Goal: Register for event/course

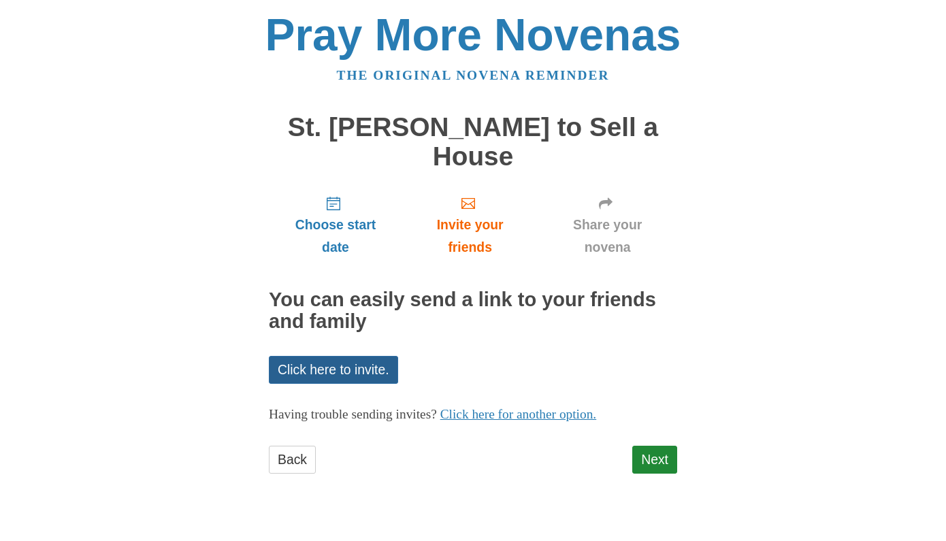
click at [373, 370] on link "Click here to invite." at bounding box center [333, 370] width 129 height 28
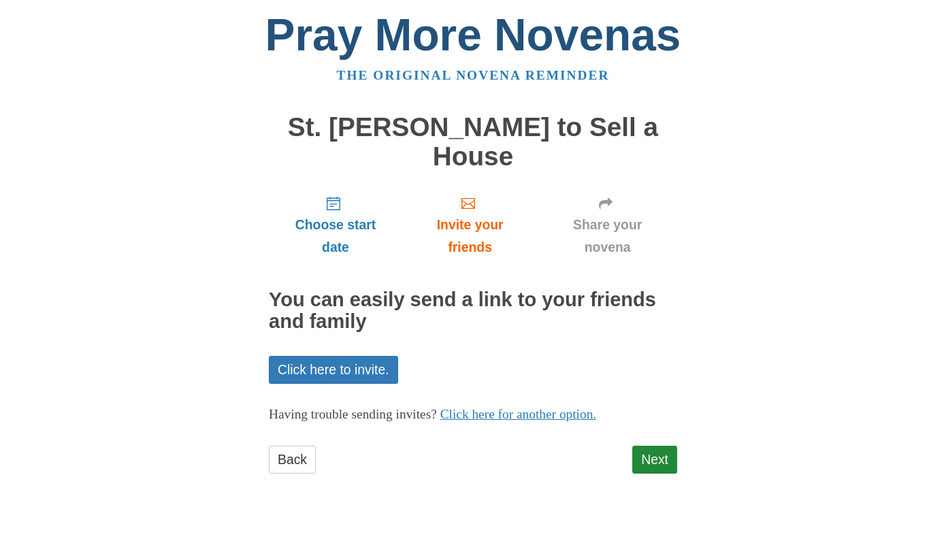
click at [374, 38] on link "Pray More Novenas" at bounding box center [473, 35] width 416 height 50
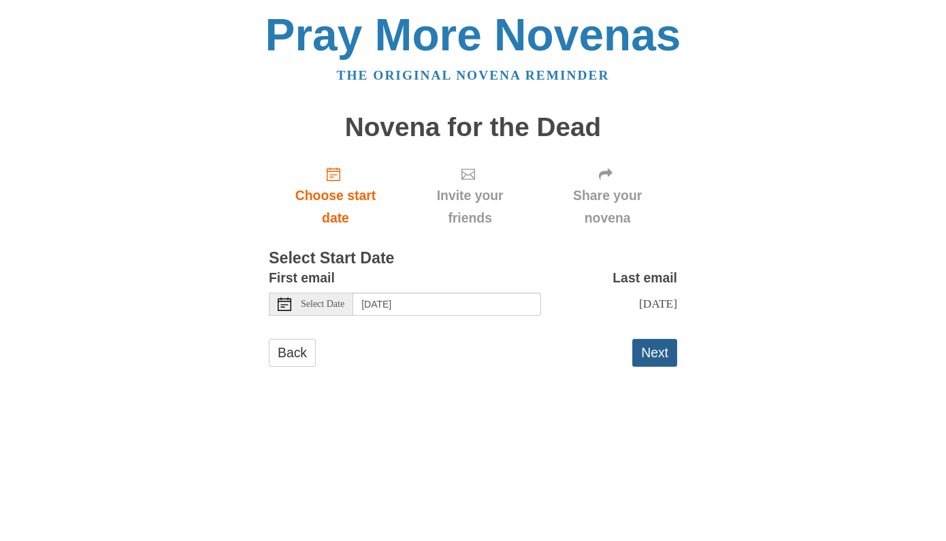
click at [666, 355] on button "Next" at bounding box center [654, 353] width 45 height 28
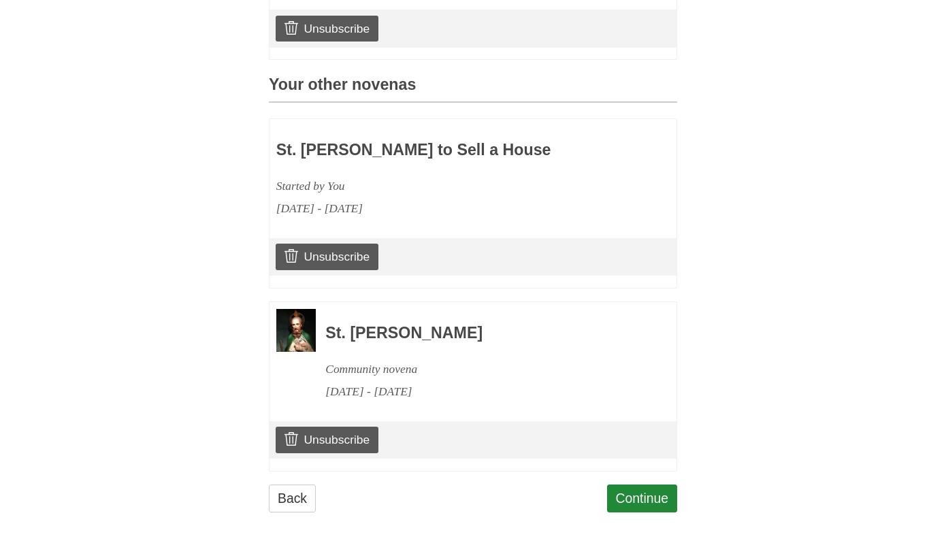
scroll to position [532, 0]
click at [308, 434] on link "Unsubscribe" at bounding box center [327, 440] width 103 height 26
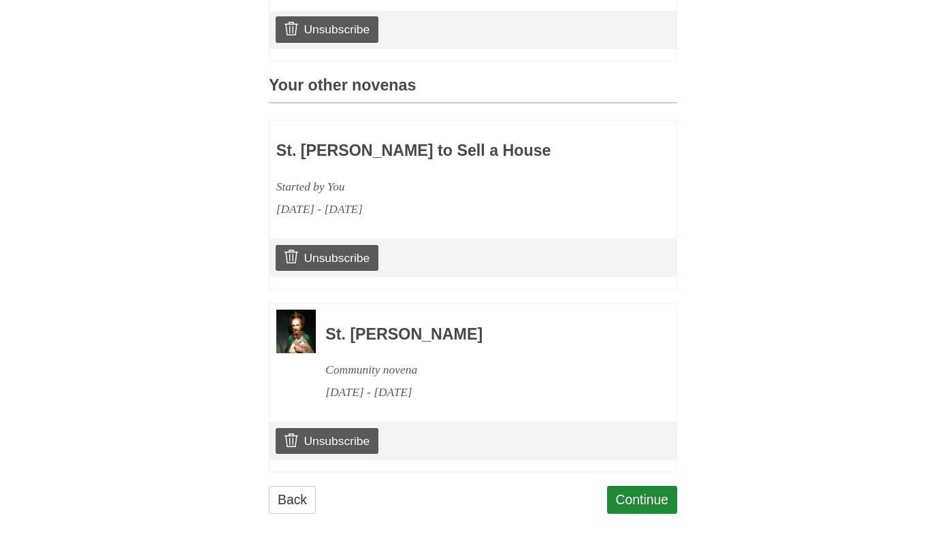
click at [298, 313] on img at bounding box center [295, 331] width 39 height 43
click at [383, 326] on h3 "St. Jude Novena" at bounding box center [482, 335] width 314 height 18
click at [388, 381] on div "October 19, 2025 - October 28, 2025" at bounding box center [482, 392] width 314 height 22
click at [646, 493] on link "Continue" at bounding box center [642, 500] width 71 height 28
click at [333, 435] on link "Unsubscribe" at bounding box center [327, 441] width 103 height 26
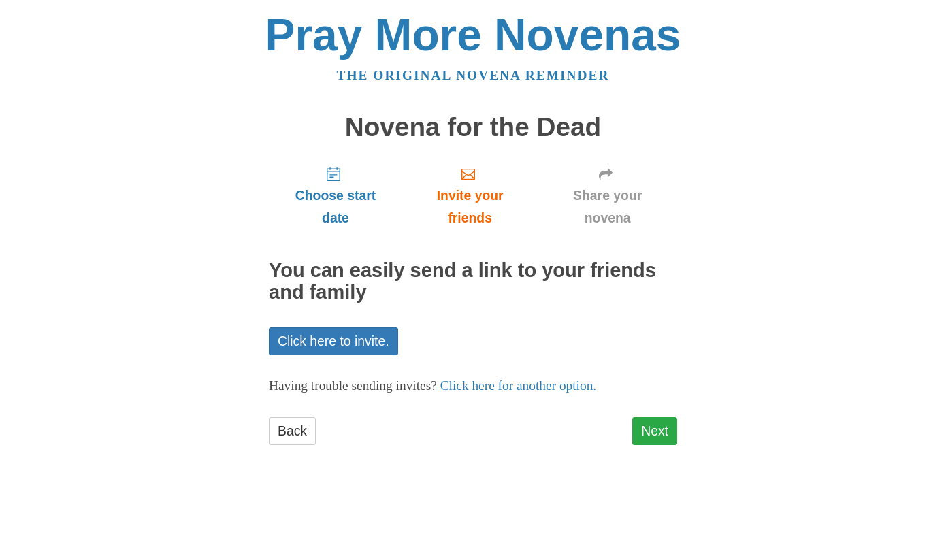
click at [657, 432] on link "Next" at bounding box center [654, 431] width 45 height 28
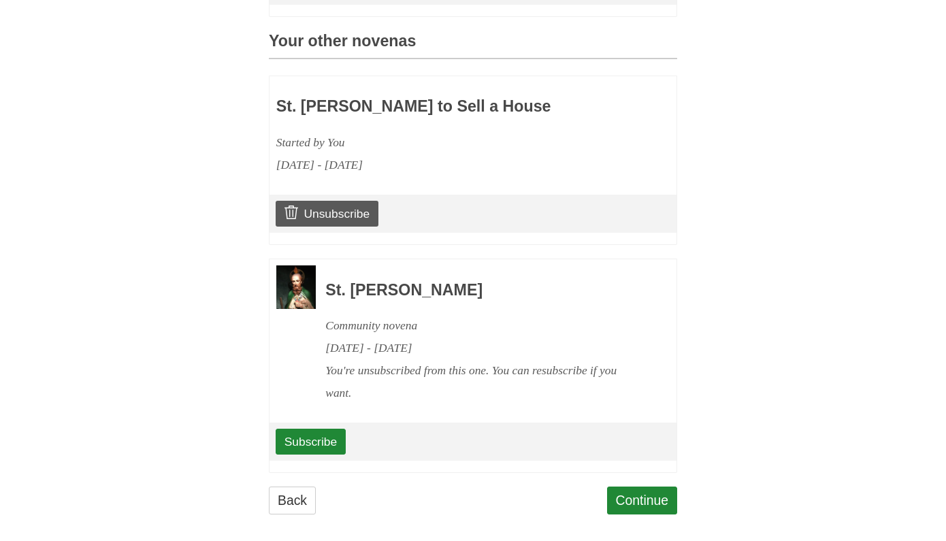
scroll to position [639, 0]
click at [301, 429] on link "Subscribe" at bounding box center [311, 442] width 70 height 26
click at [333, 429] on link "Subscribe" at bounding box center [311, 442] width 70 height 26
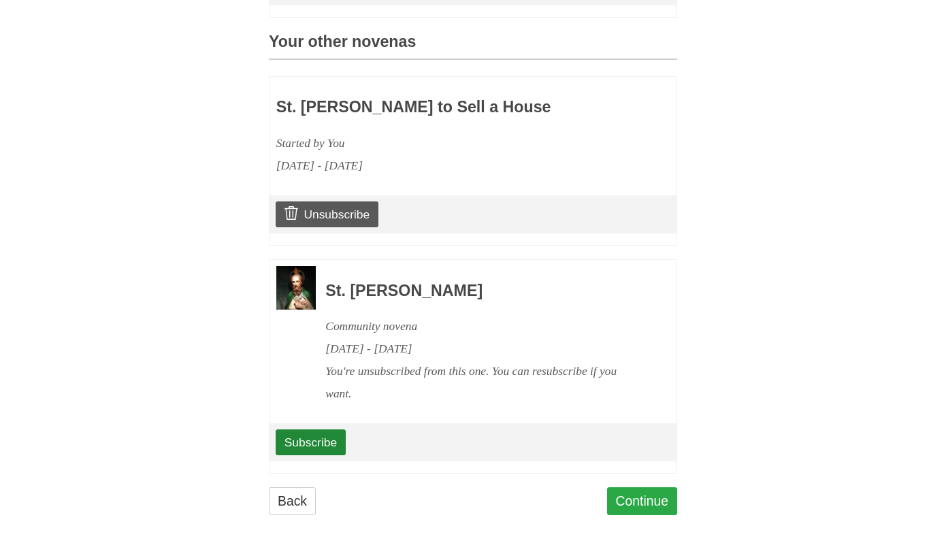
click at [647, 493] on link "Continue" at bounding box center [642, 501] width 71 height 28
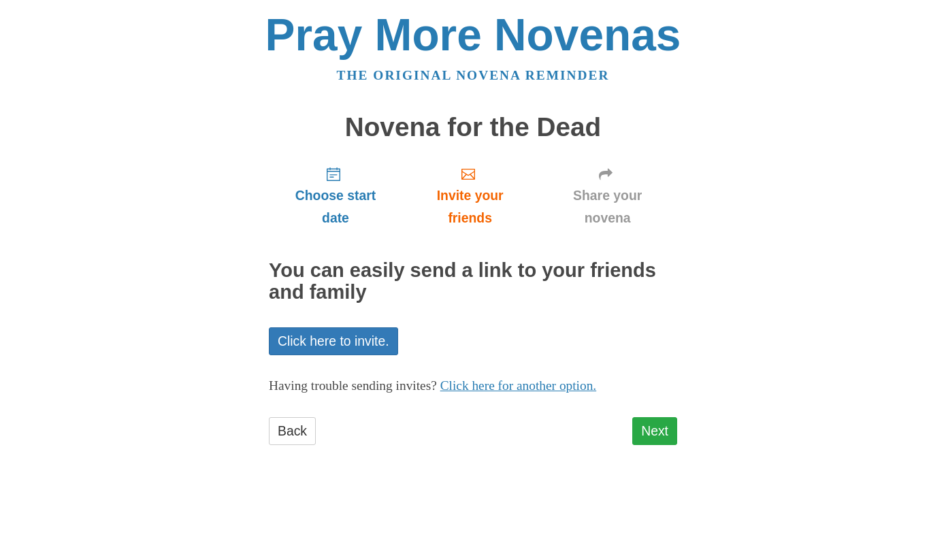
click at [650, 421] on link "Next" at bounding box center [654, 431] width 45 height 28
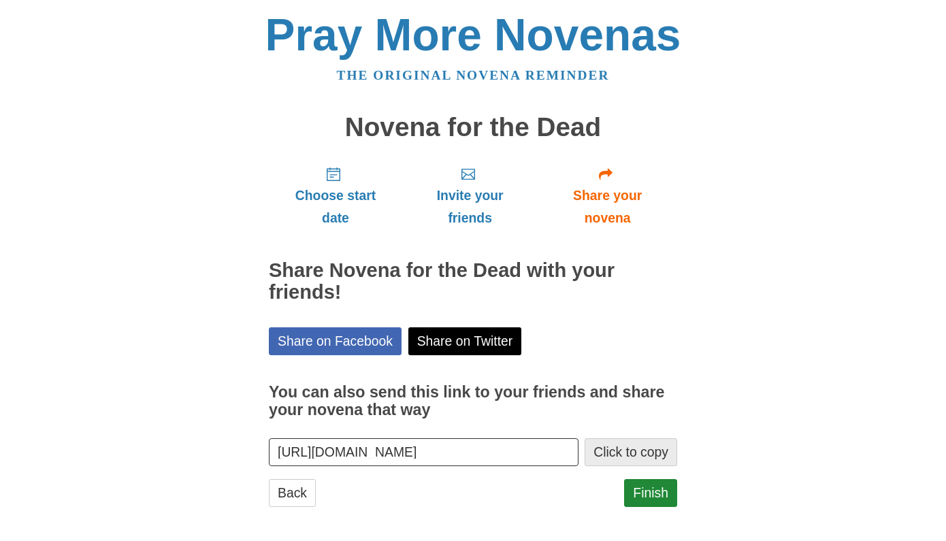
click at [632, 449] on button "Click to copy" at bounding box center [631, 452] width 93 height 28
click at [657, 489] on link "Finish" at bounding box center [650, 493] width 53 height 28
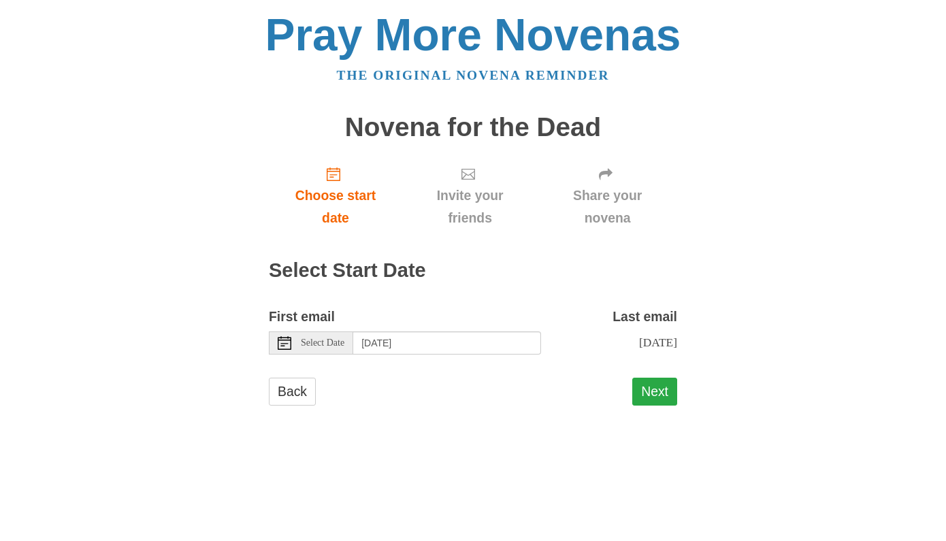
click at [656, 383] on button "Next" at bounding box center [654, 392] width 45 height 28
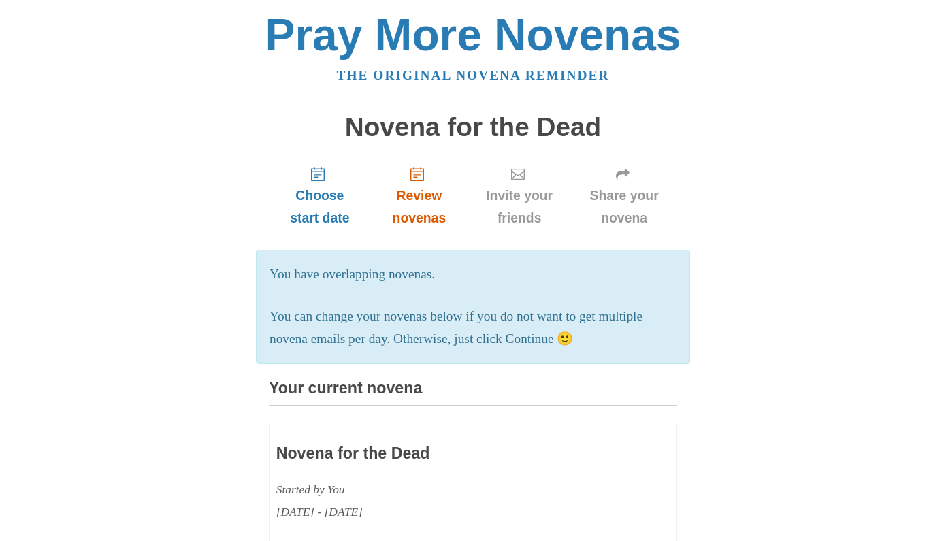
click at [422, 177] on icon "Review novenas" at bounding box center [417, 174] width 14 height 14
click at [419, 174] on icon "Review novenas" at bounding box center [417, 174] width 14 height 14
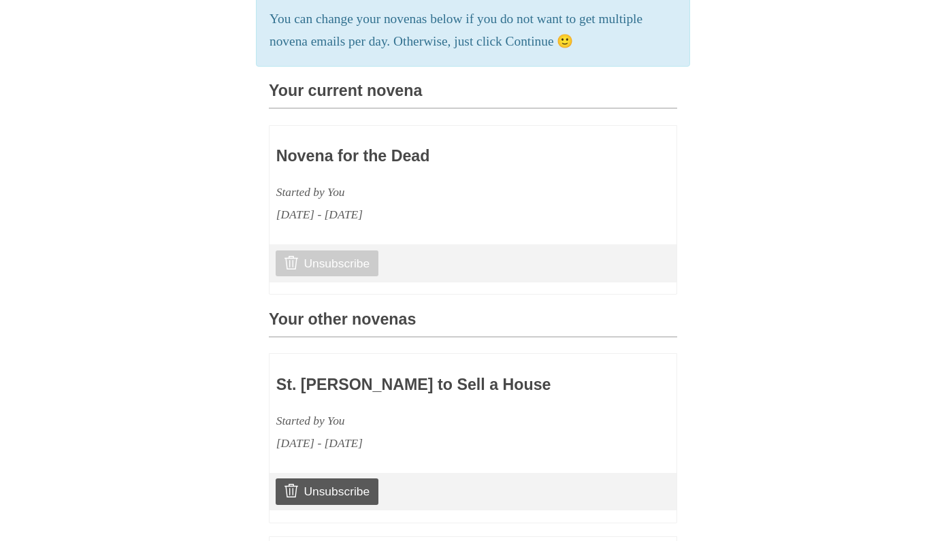
scroll to position [300, 0]
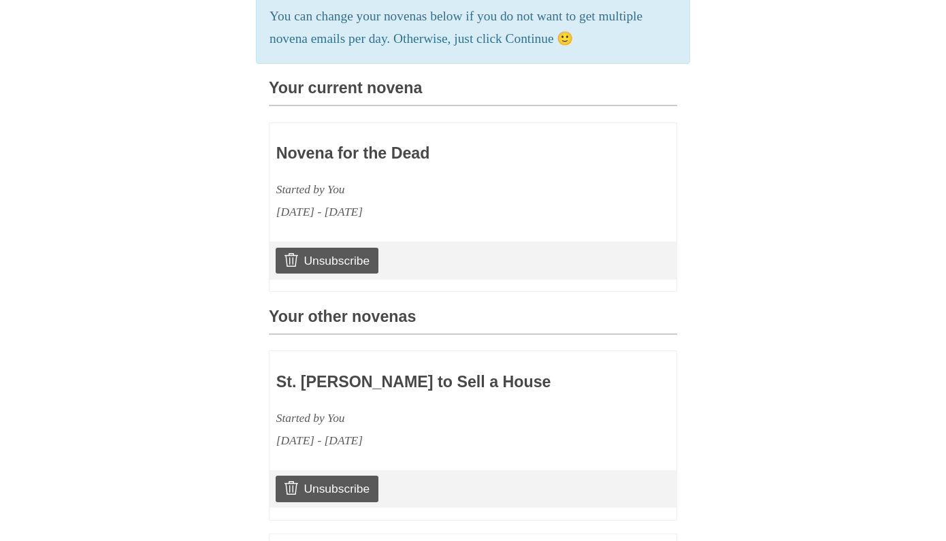
click at [367, 201] on div "[DATE] - [DATE]" at bounding box center [433, 212] width 314 height 22
click at [345, 150] on h3 "Novena for the Dead" at bounding box center [433, 154] width 314 height 18
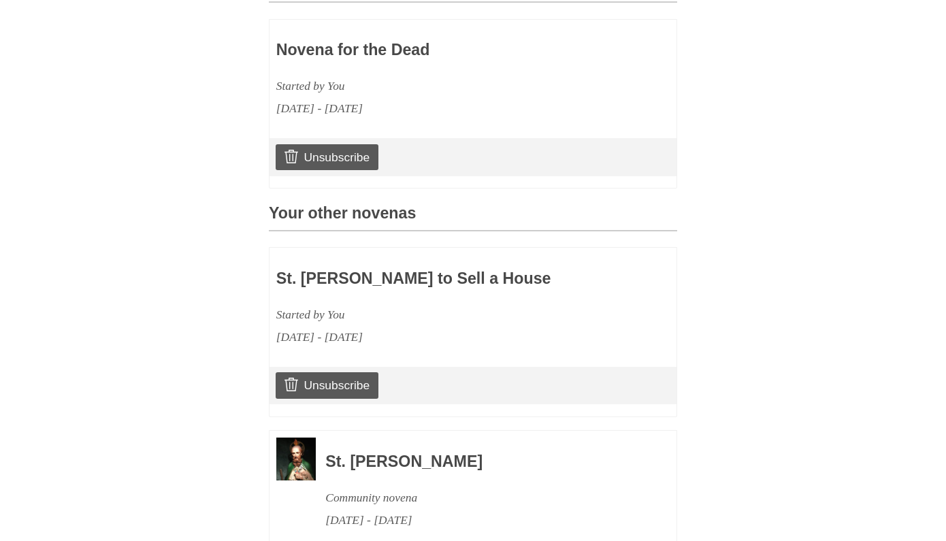
scroll to position [402, 0]
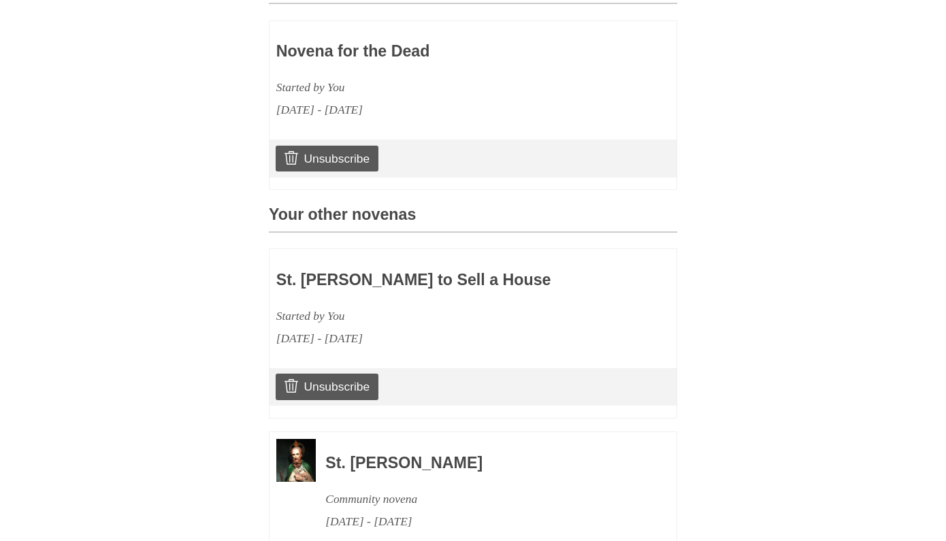
click at [351, 278] on h3 "St. [PERSON_NAME] to Sell a House" at bounding box center [433, 281] width 314 height 18
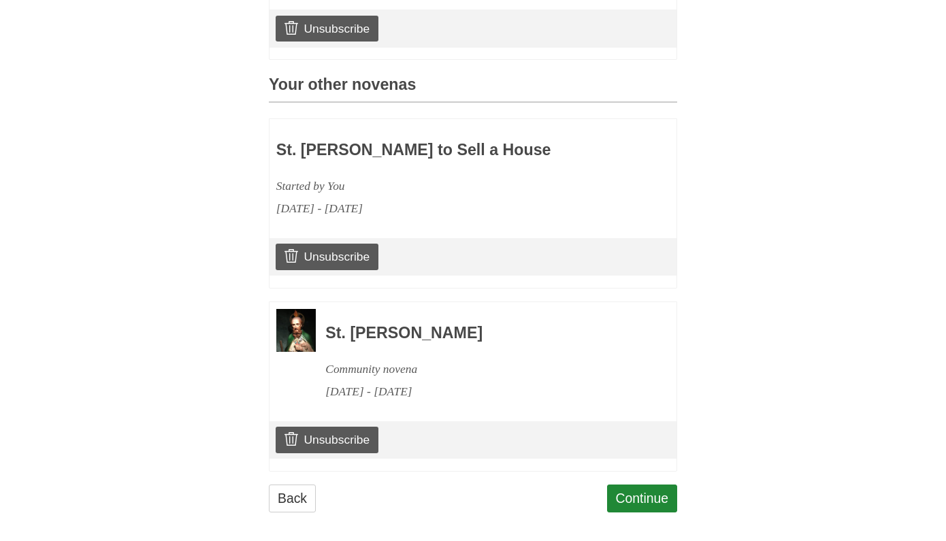
scroll to position [532, 0]
click at [630, 488] on link "Continue" at bounding box center [642, 499] width 71 height 28
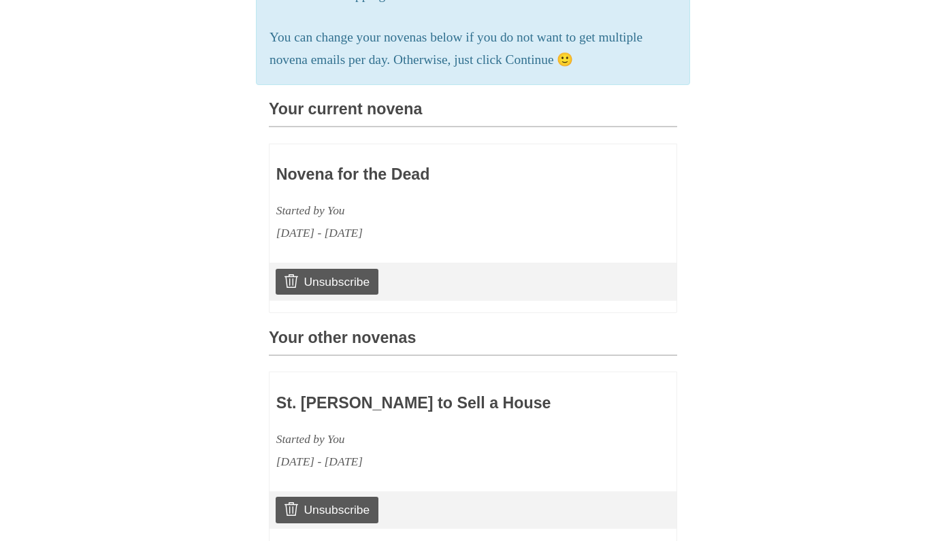
scroll to position [282, 0]
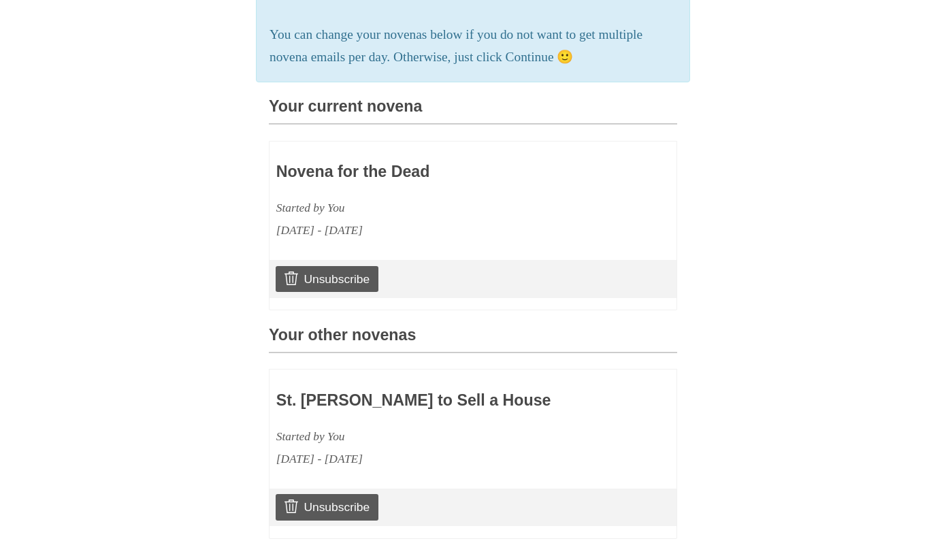
click at [304, 174] on h3 "Novena for the Dead" at bounding box center [433, 172] width 314 height 18
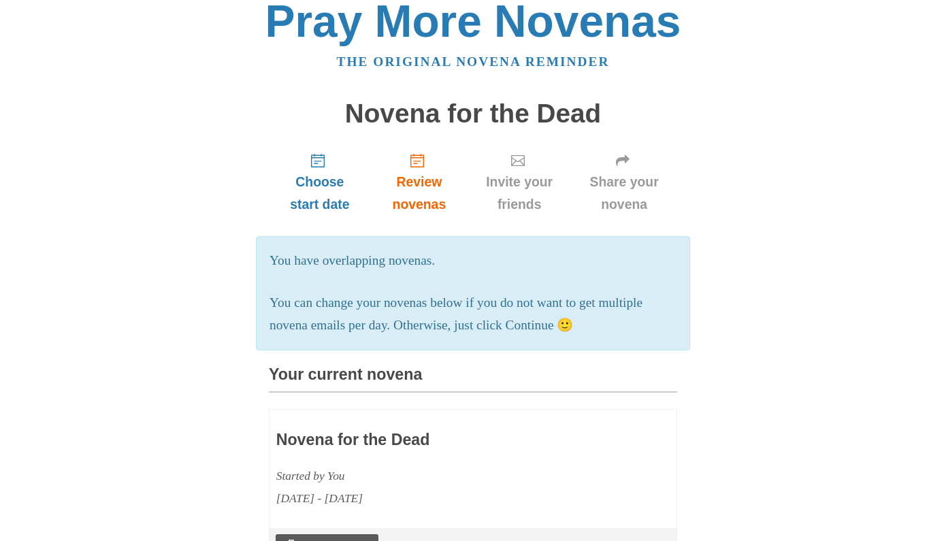
scroll to position [12, 0]
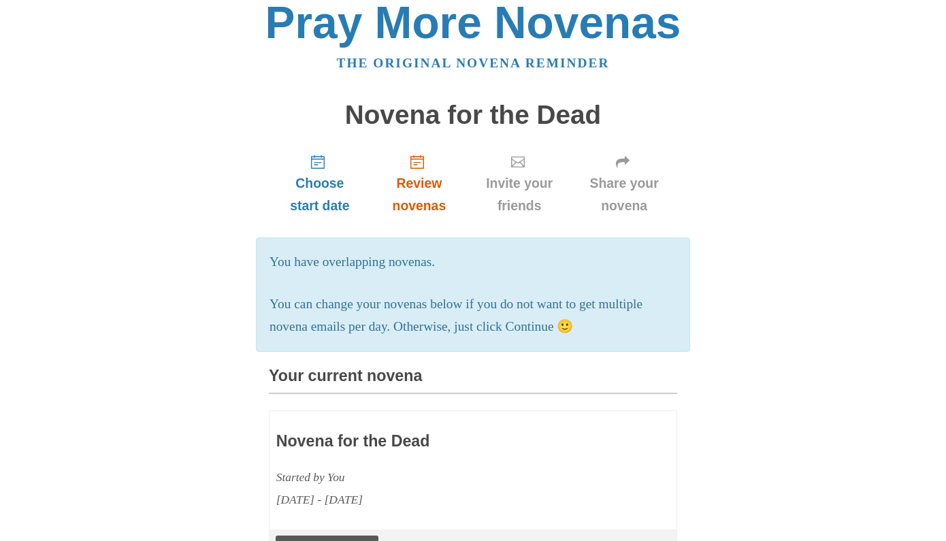
click at [421, 159] on icon "Review novenas" at bounding box center [417, 162] width 14 height 14
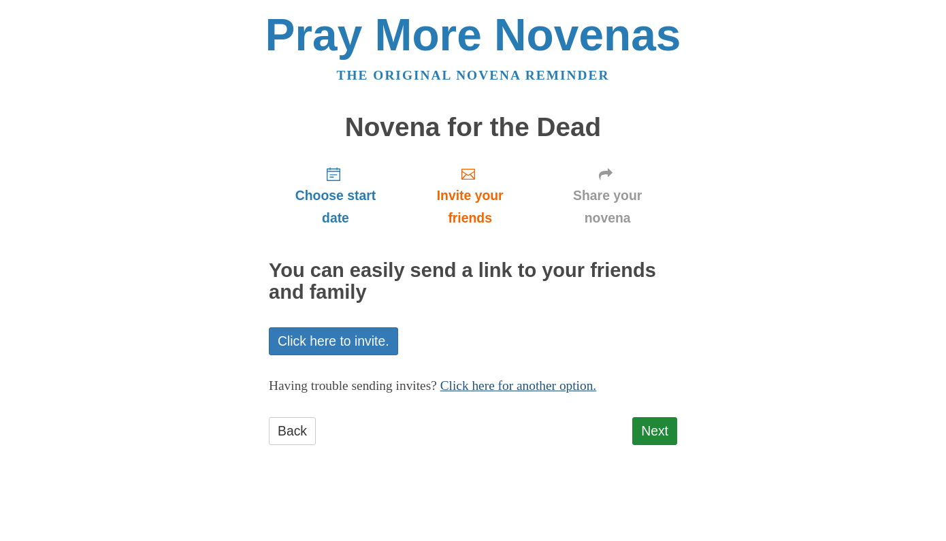
click at [597, 379] on link "Click here for another option." at bounding box center [518, 385] width 157 height 14
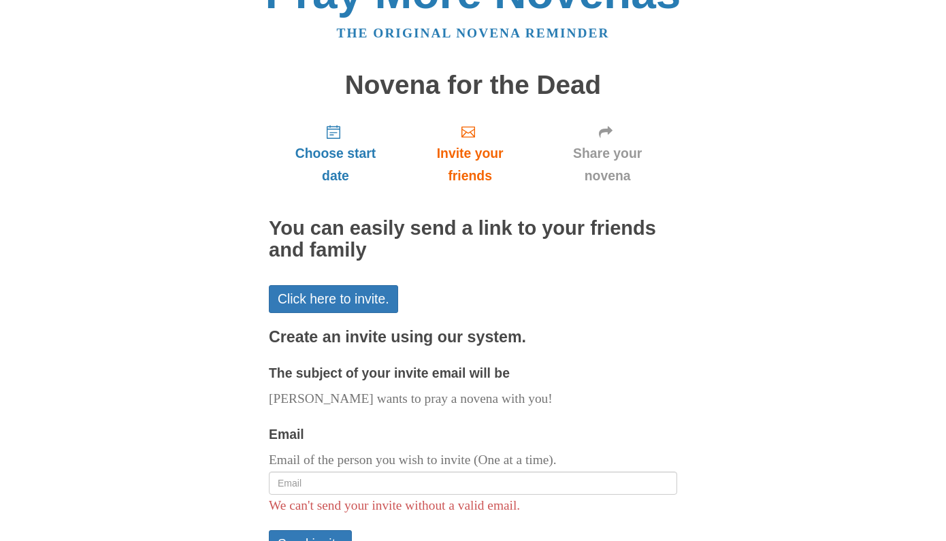
scroll to position [26, 0]
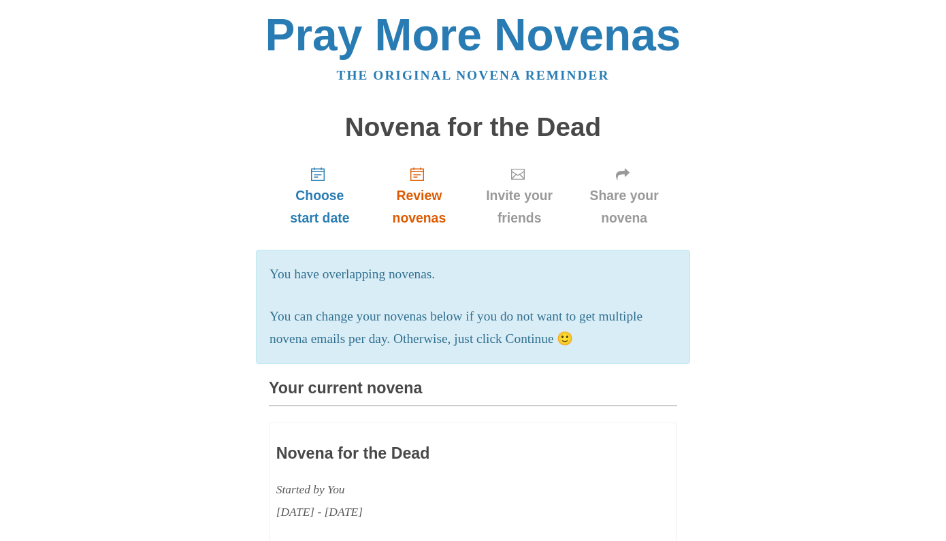
click at [415, 176] on use "Review novenas" at bounding box center [417, 174] width 14 height 14
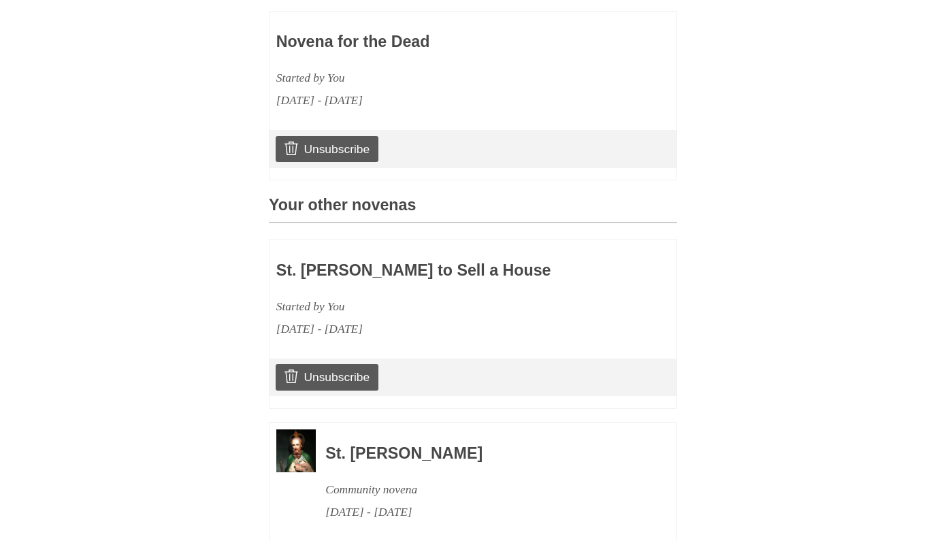
scroll to position [439, 0]
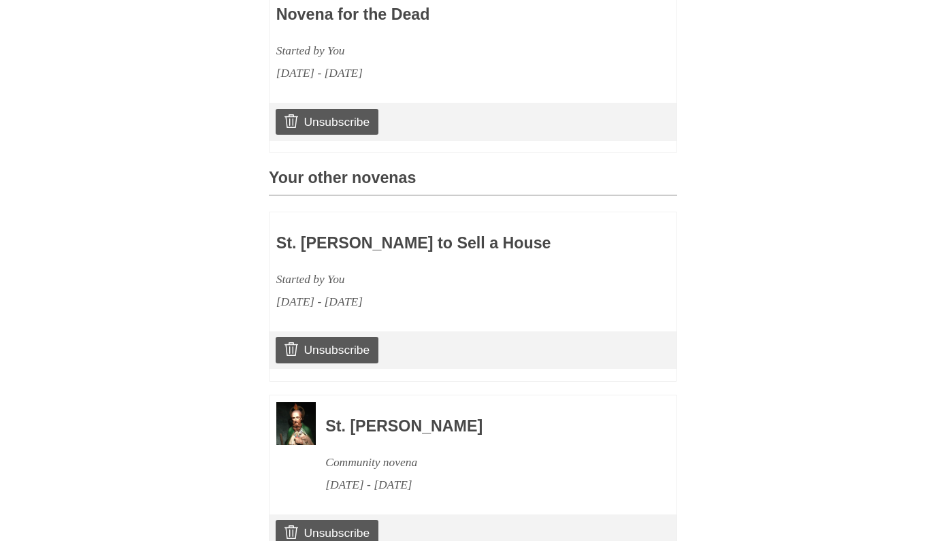
click at [436, 242] on h3 "St. [PERSON_NAME] to Sell a House" at bounding box center [433, 244] width 314 height 18
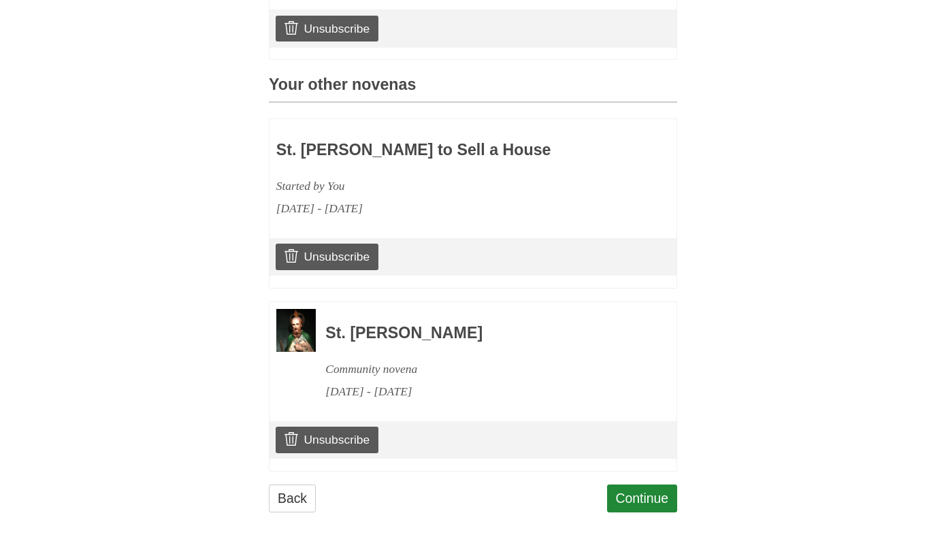
scroll to position [532, 0]
click at [633, 489] on link "Continue" at bounding box center [642, 499] width 71 height 28
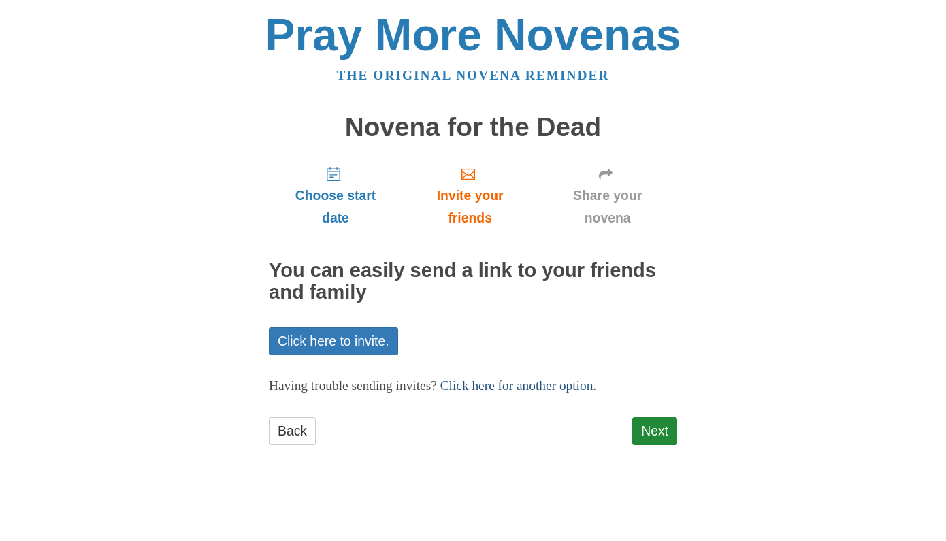
click at [597, 384] on link "Click here for another option." at bounding box center [518, 385] width 157 height 14
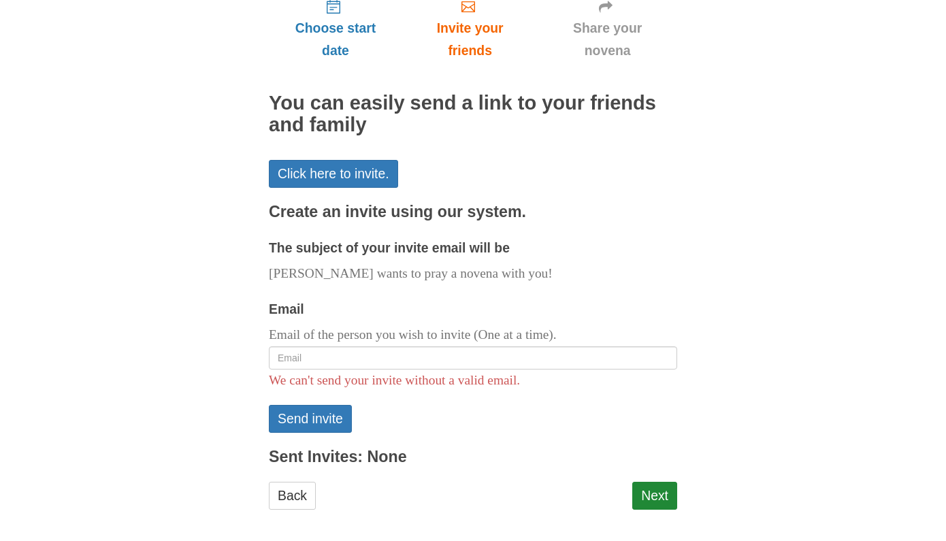
scroll to position [167, 0]
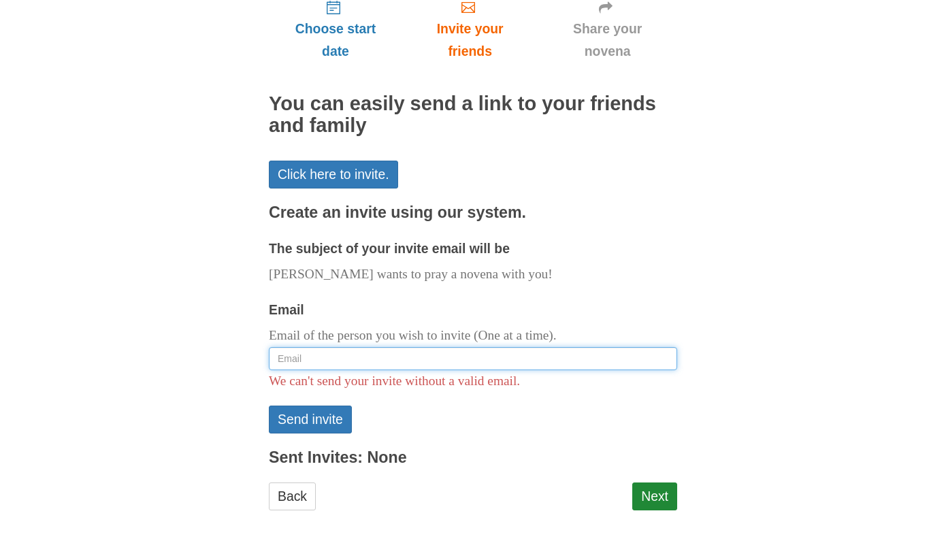
click at [523, 353] on input "Email" at bounding box center [473, 358] width 408 height 23
type input "nicu_nurse@icloud.com"
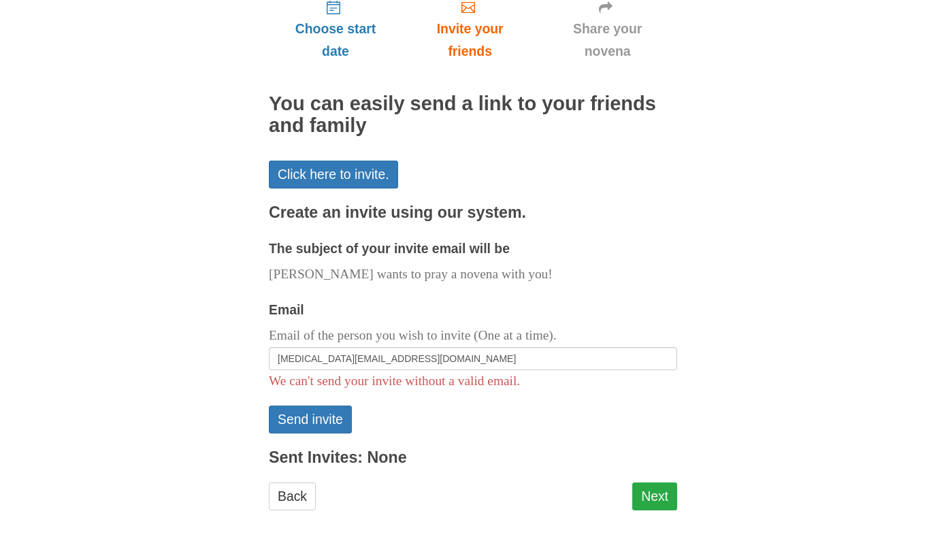
click at [654, 488] on link "Next" at bounding box center [654, 497] width 45 height 28
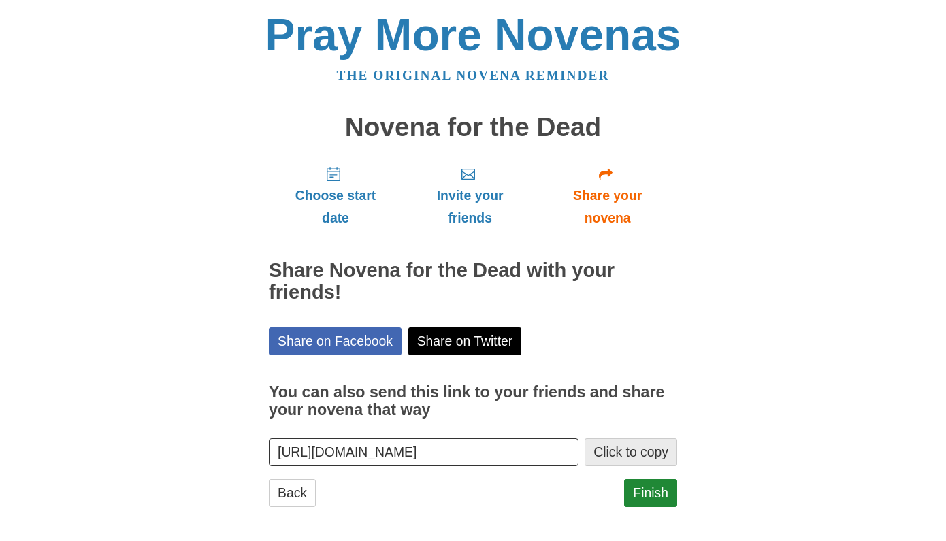
click at [645, 449] on button "Click to copy" at bounding box center [631, 452] width 93 height 28
